Goal: Entertainment & Leisure: Browse casually

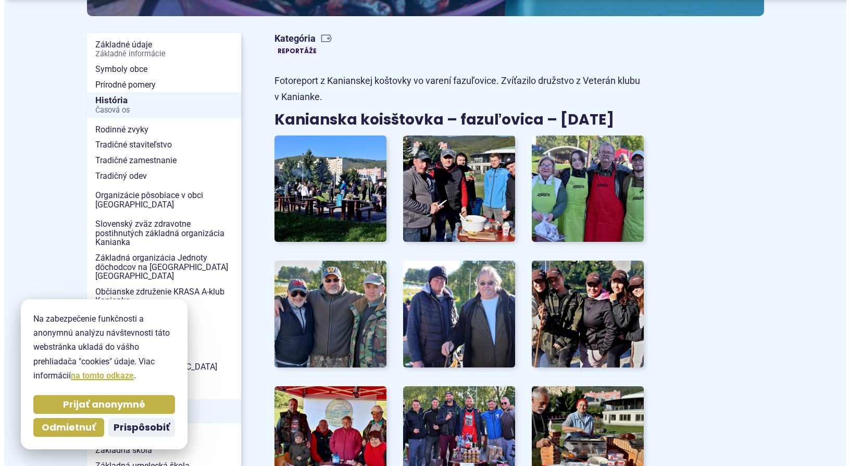
scroll to position [300, 0]
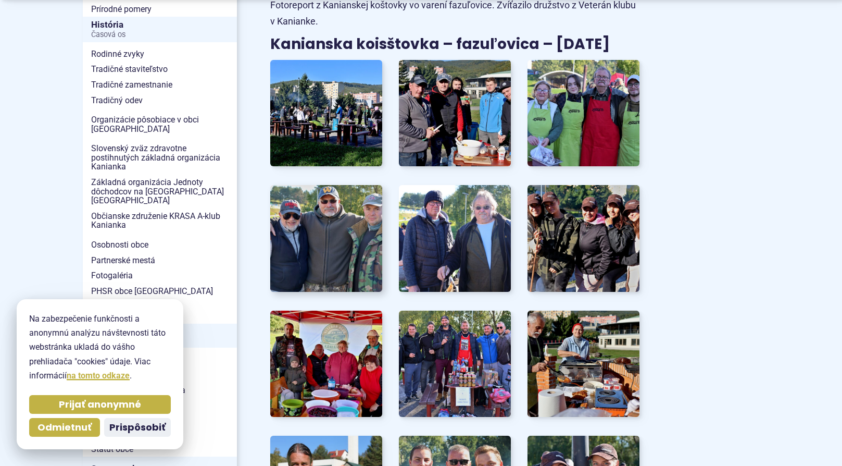
click at [342, 242] on img at bounding box center [326, 238] width 123 height 117
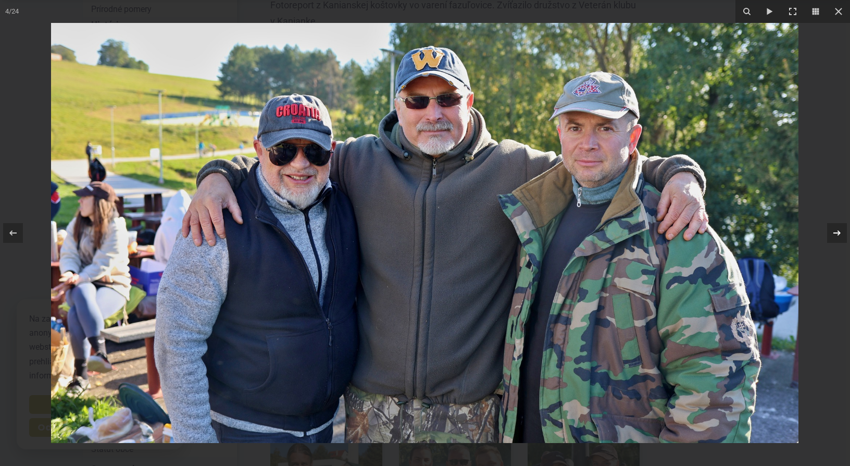
click at [835, 233] on icon at bounding box center [837, 233] width 13 height 13
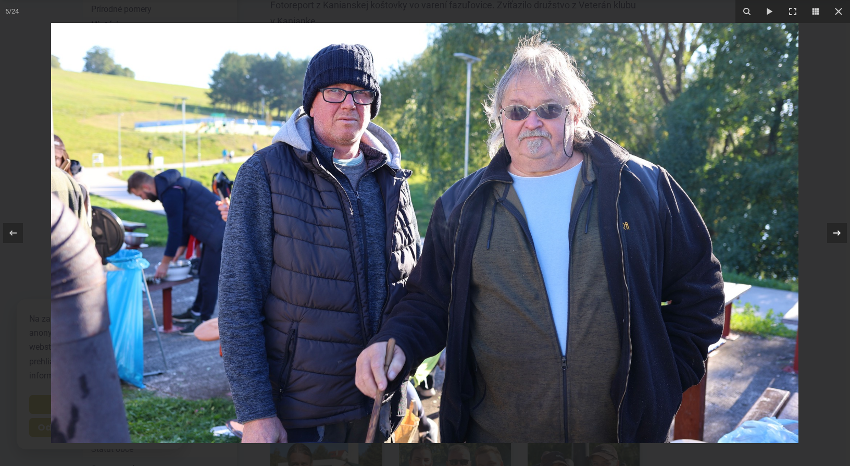
click at [835, 233] on icon at bounding box center [837, 233] width 13 height 13
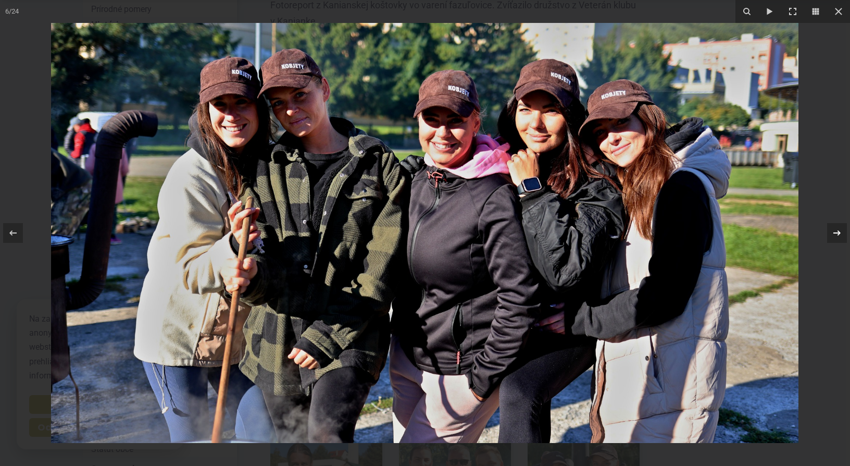
click at [835, 233] on icon at bounding box center [837, 233] width 13 height 13
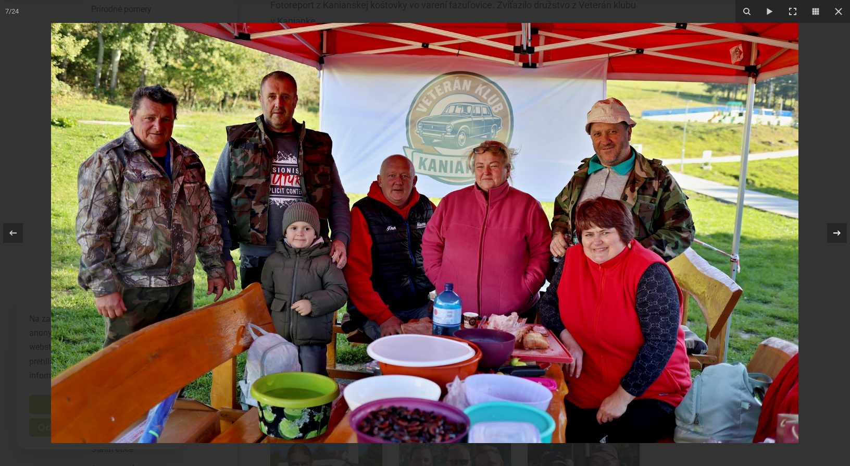
click at [835, 233] on icon at bounding box center [837, 233] width 13 height 13
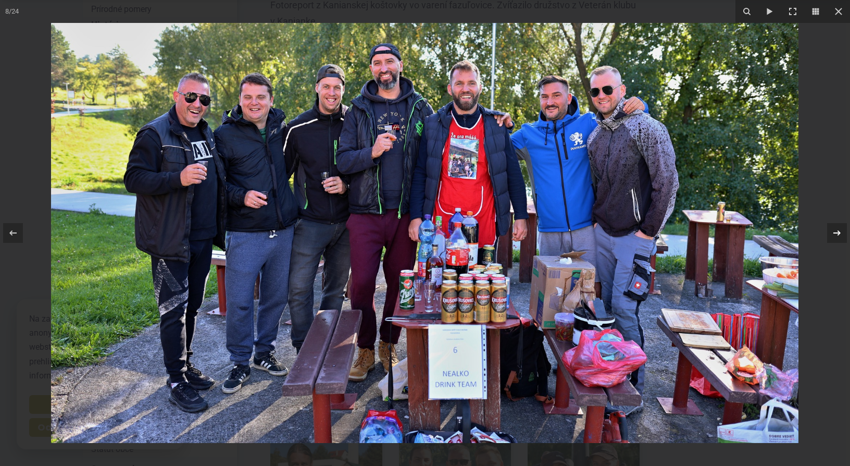
click at [842, 236] on div at bounding box center [837, 233] width 20 height 20
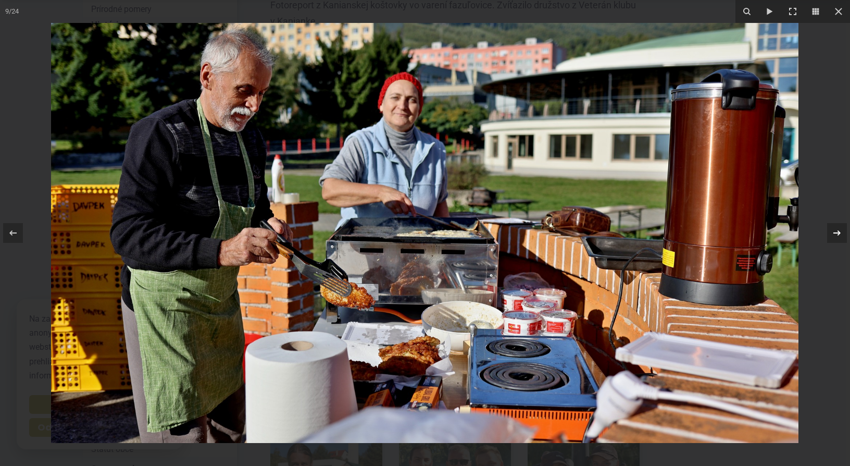
click at [842, 236] on div at bounding box center [837, 233] width 20 height 20
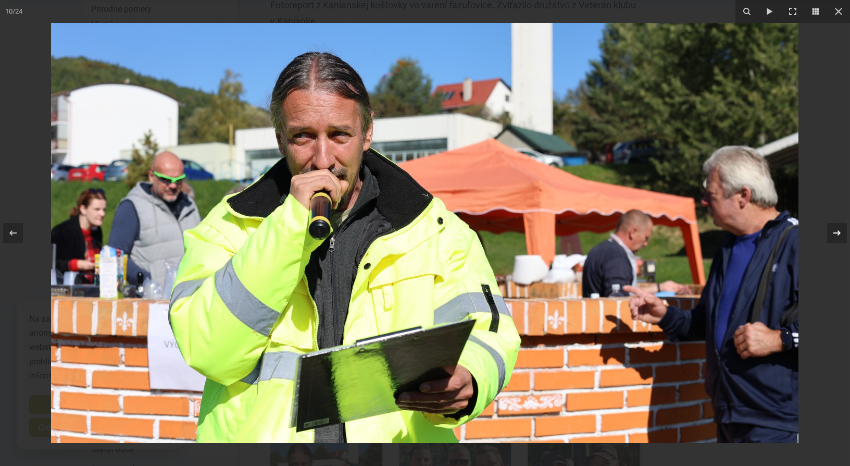
click at [842, 236] on div at bounding box center [837, 233] width 20 height 20
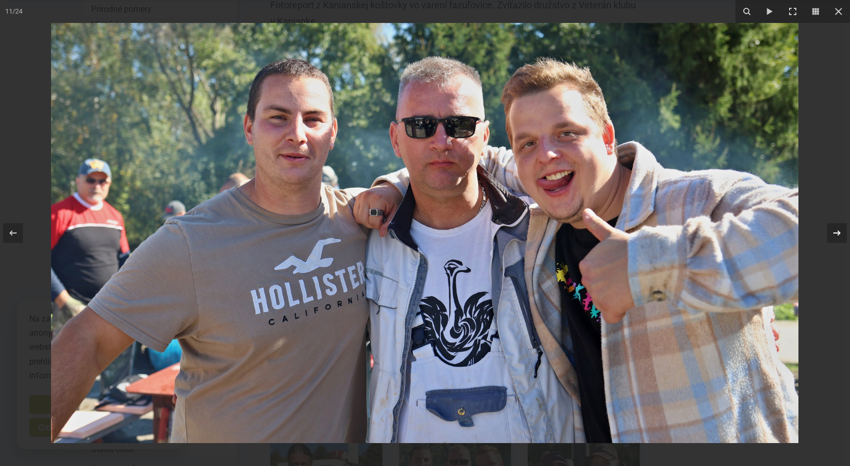
click at [842, 236] on div at bounding box center [837, 233] width 20 height 20
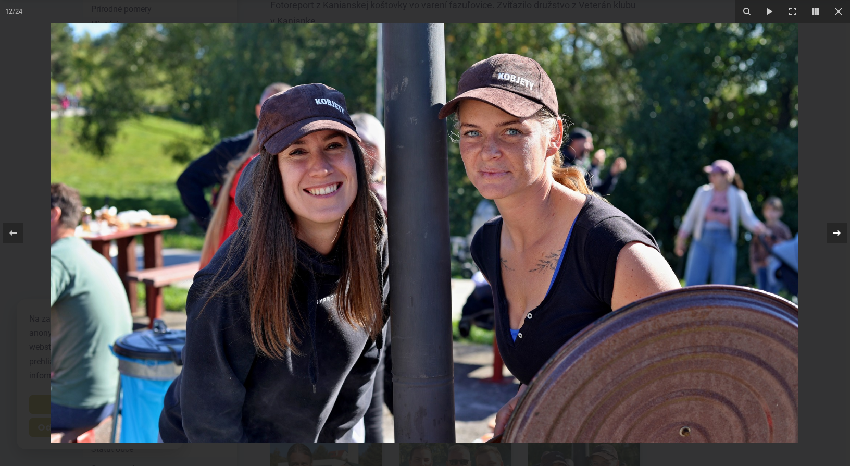
click at [842, 236] on div at bounding box center [837, 233] width 20 height 20
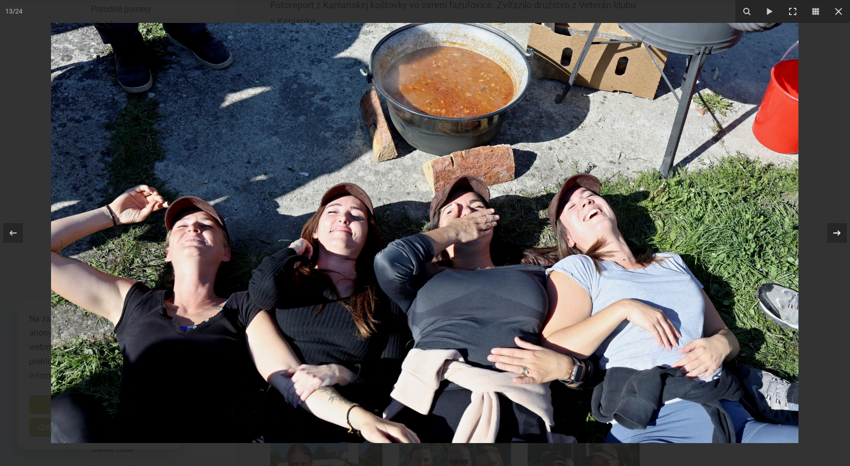
click at [842, 236] on div at bounding box center [837, 233] width 20 height 20
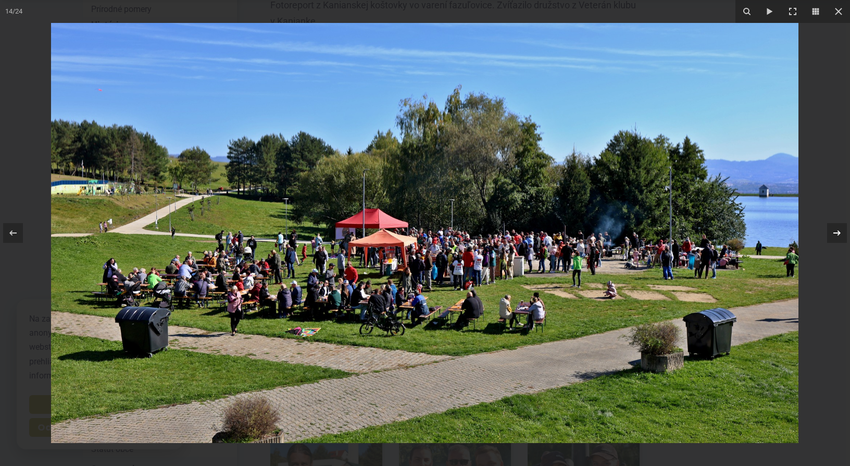
click at [842, 236] on div at bounding box center [837, 233] width 20 height 20
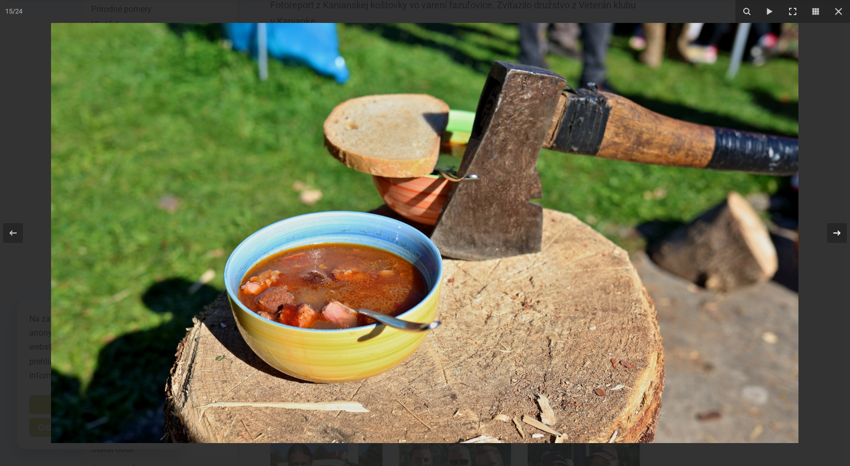
click at [842, 236] on div at bounding box center [837, 233] width 20 height 20
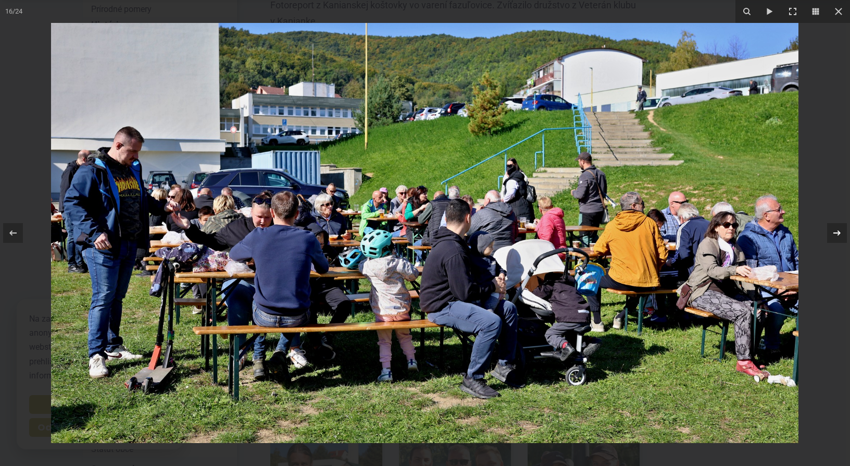
click at [842, 236] on div at bounding box center [837, 233] width 20 height 20
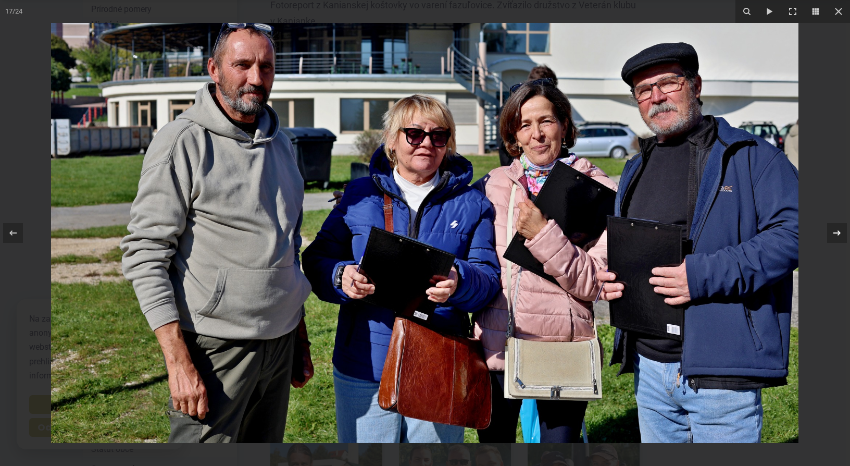
click at [842, 236] on div at bounding box center [837, 233] width 20 height 20
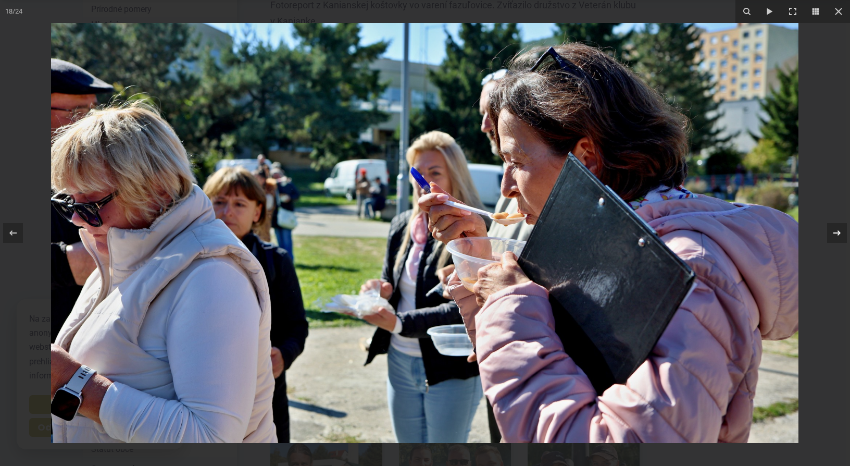
click at [842, 236] on div at bounding box center [837, 233] width 20 height 20
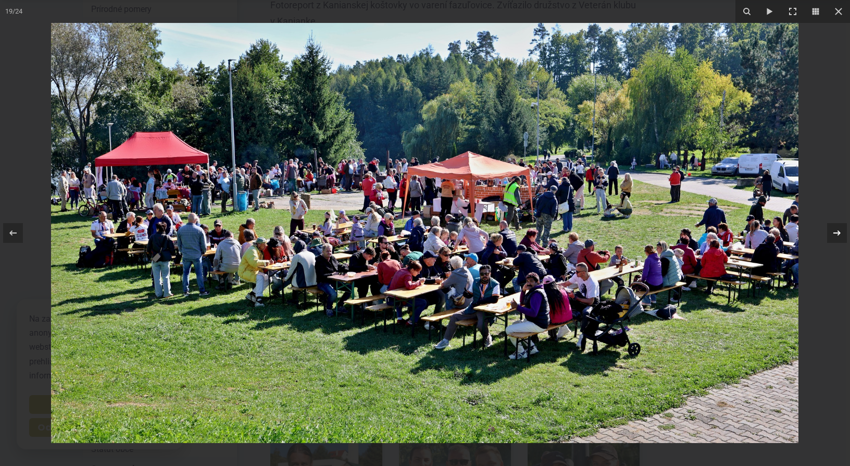
click at [842, 236] on div at bounding box center [837, 233] width 20 height 20
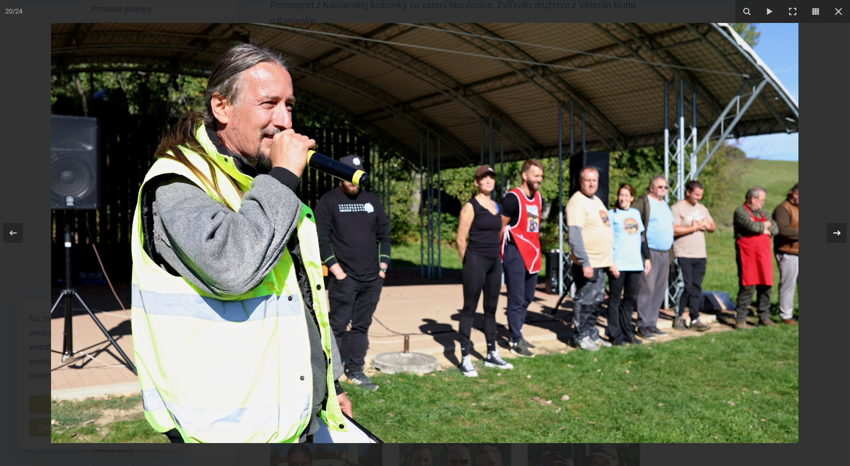
click at [842, 236] on div at bounding box center [837, 233] width 20 height 20
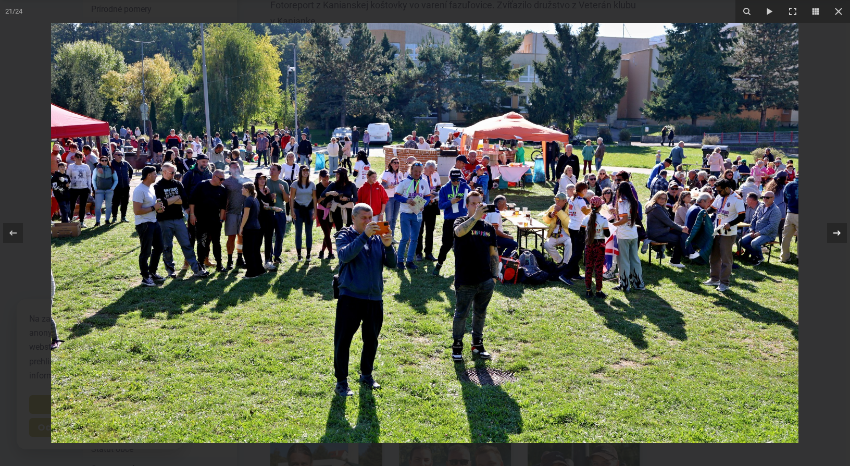
click at [842, 236] on div at bounding box center [837, 233] width 20 height 20
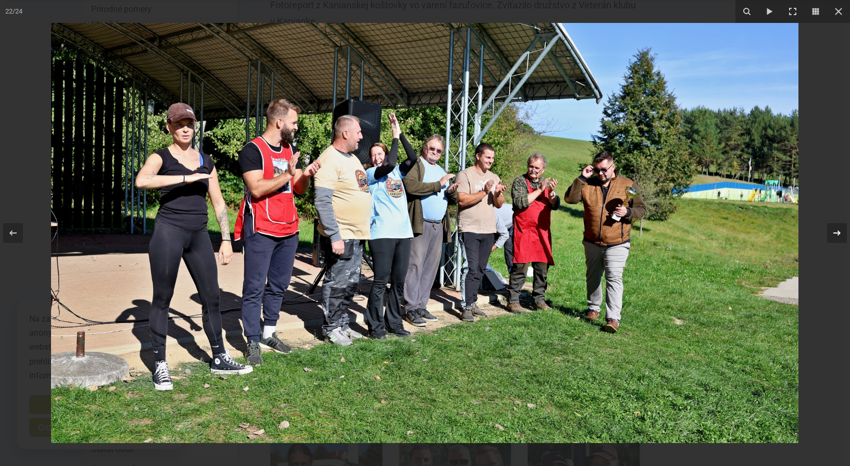
click at [842, 236] on div at bounding box center [837, 233] width 20 height 20
